Goal: Task Accomplishment & Management: Manage account settings

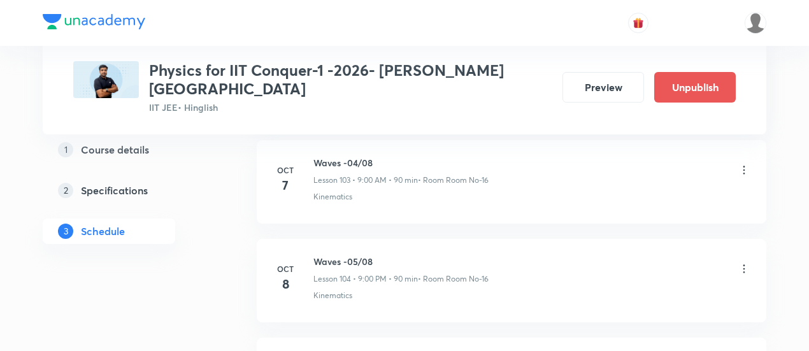
scroll to position [10862, 0]
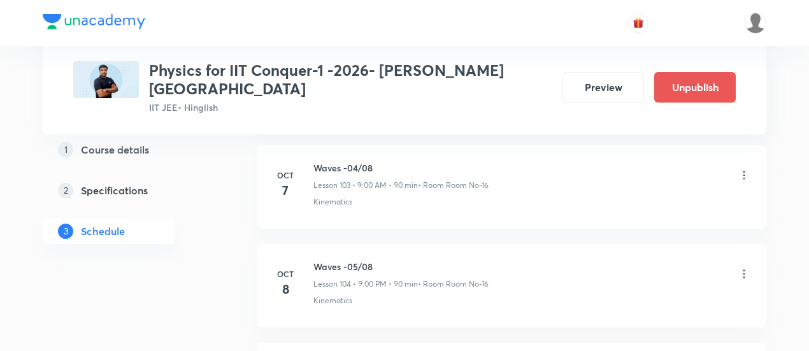
click at [745, 267] on icon at bounding box center [743, 273] width 13 height 13
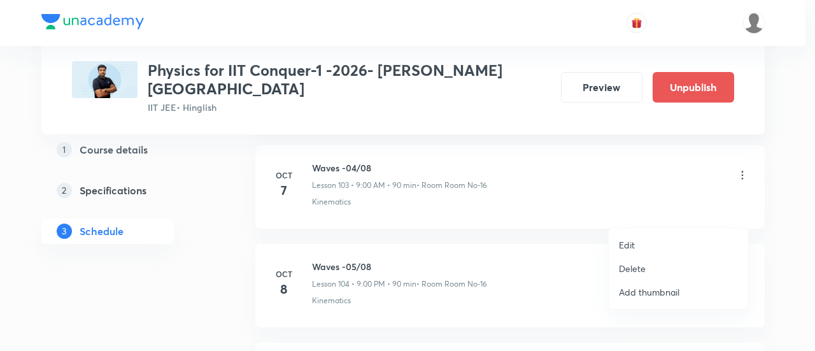
click at [628, 243] on p "Edit" at bounding box center [627, 244] width 16 height 13
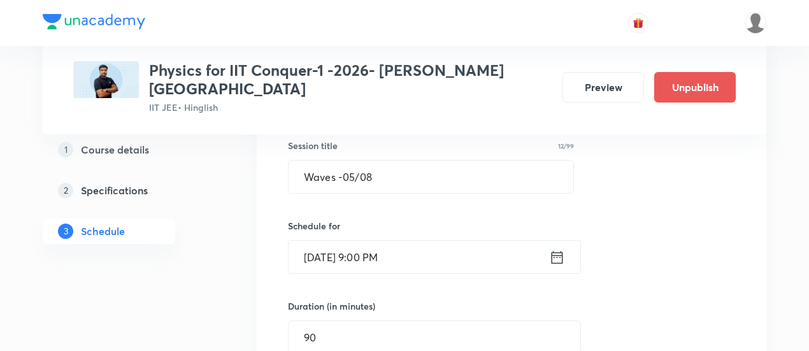
scroll to position [10403, 0]
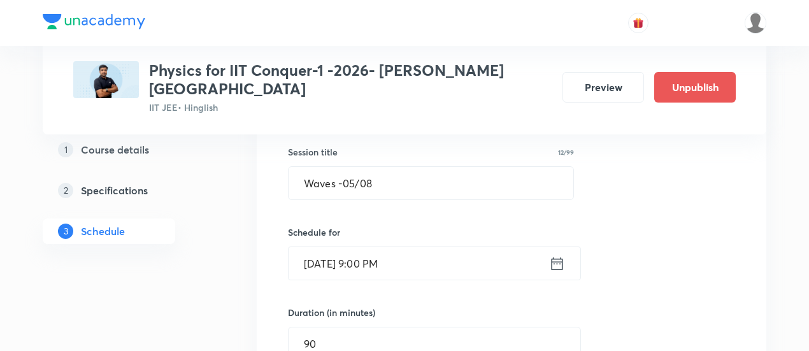
click at [557, 255] on icon at bounding box center [557, 264] width 16 height 18
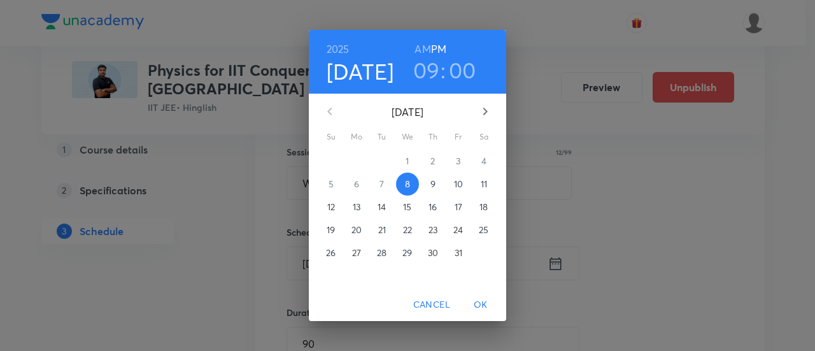
click at [425, 49] on h6 "AM" at bounding box center [423, 49] width 16 height 18
click at [481, 304] on span "OK" at bounding box center [480, 305] width 31 height 16
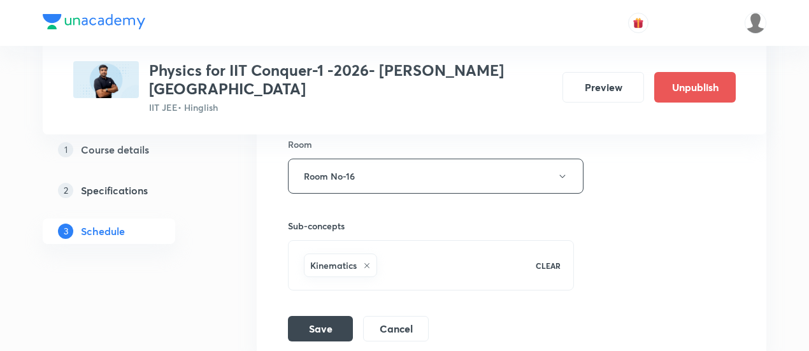
scroll to position [10785, 0]
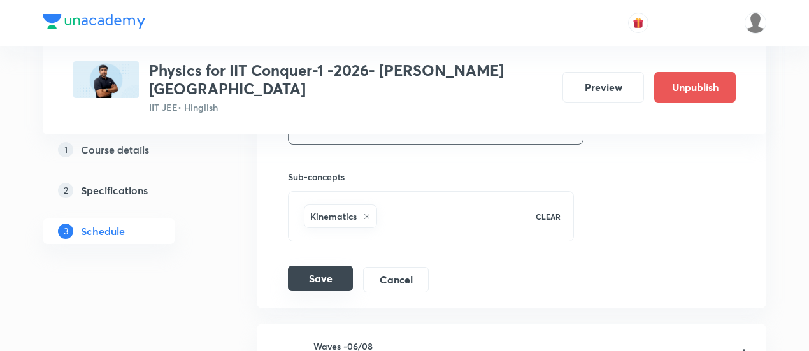
click at [338, 266] on button "Save" at bounding box center [320, 278] width 65 height 25
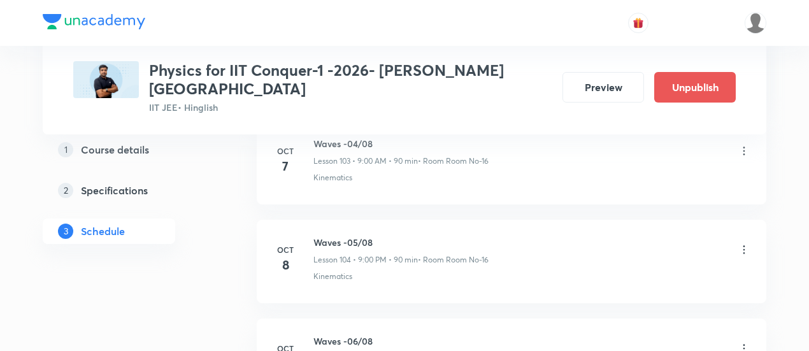
scroll to position [10299, 0]
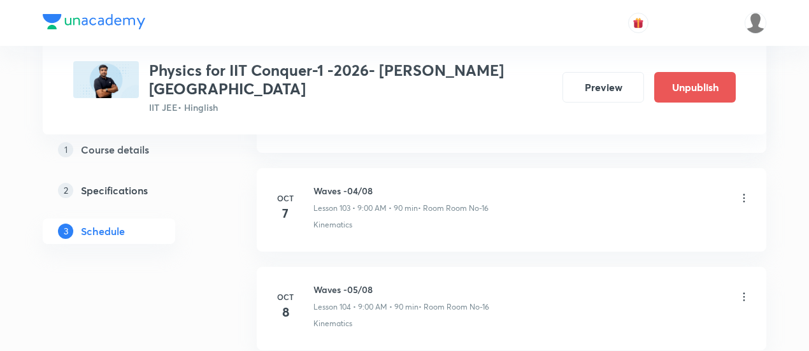
scroll to position [10834, 0]
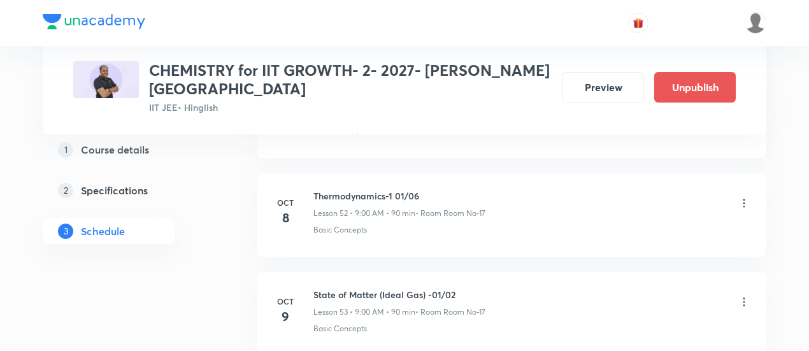
scroll to position [5791, 0]
